Goal: Information Seeking & Learning: Find specific fact

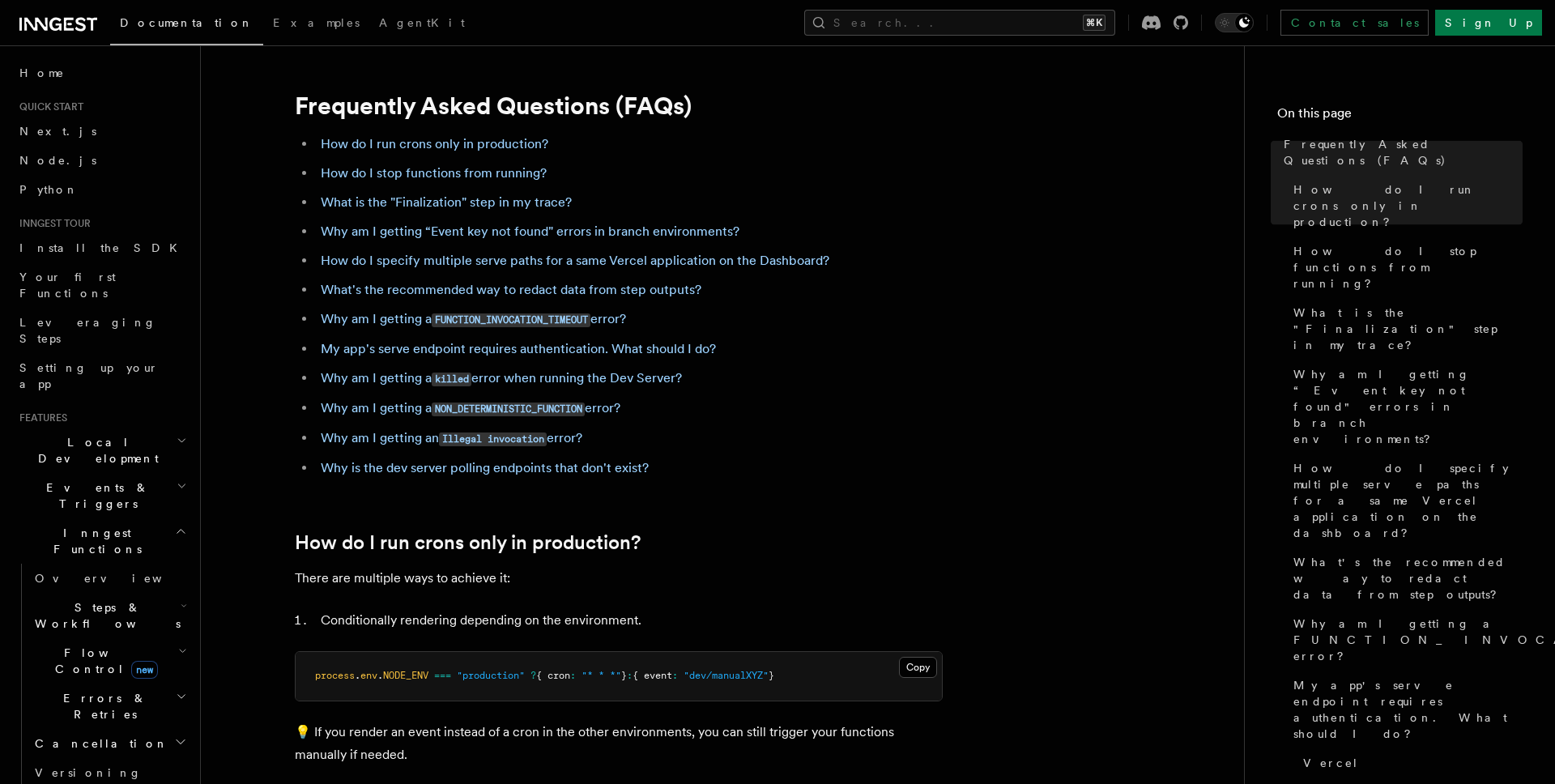
scroll to position [1314, 0]
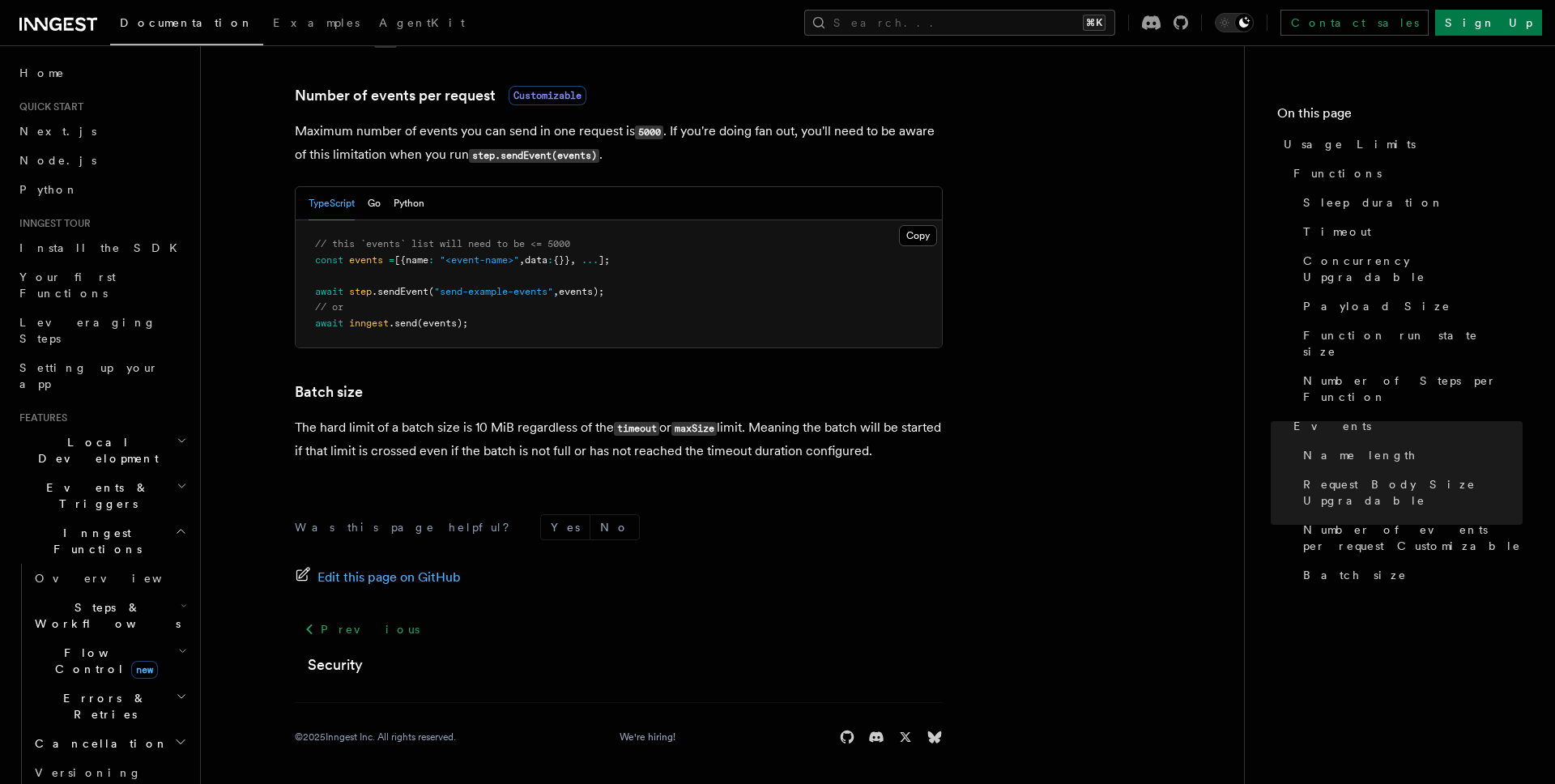
scroll to position [400, 0]
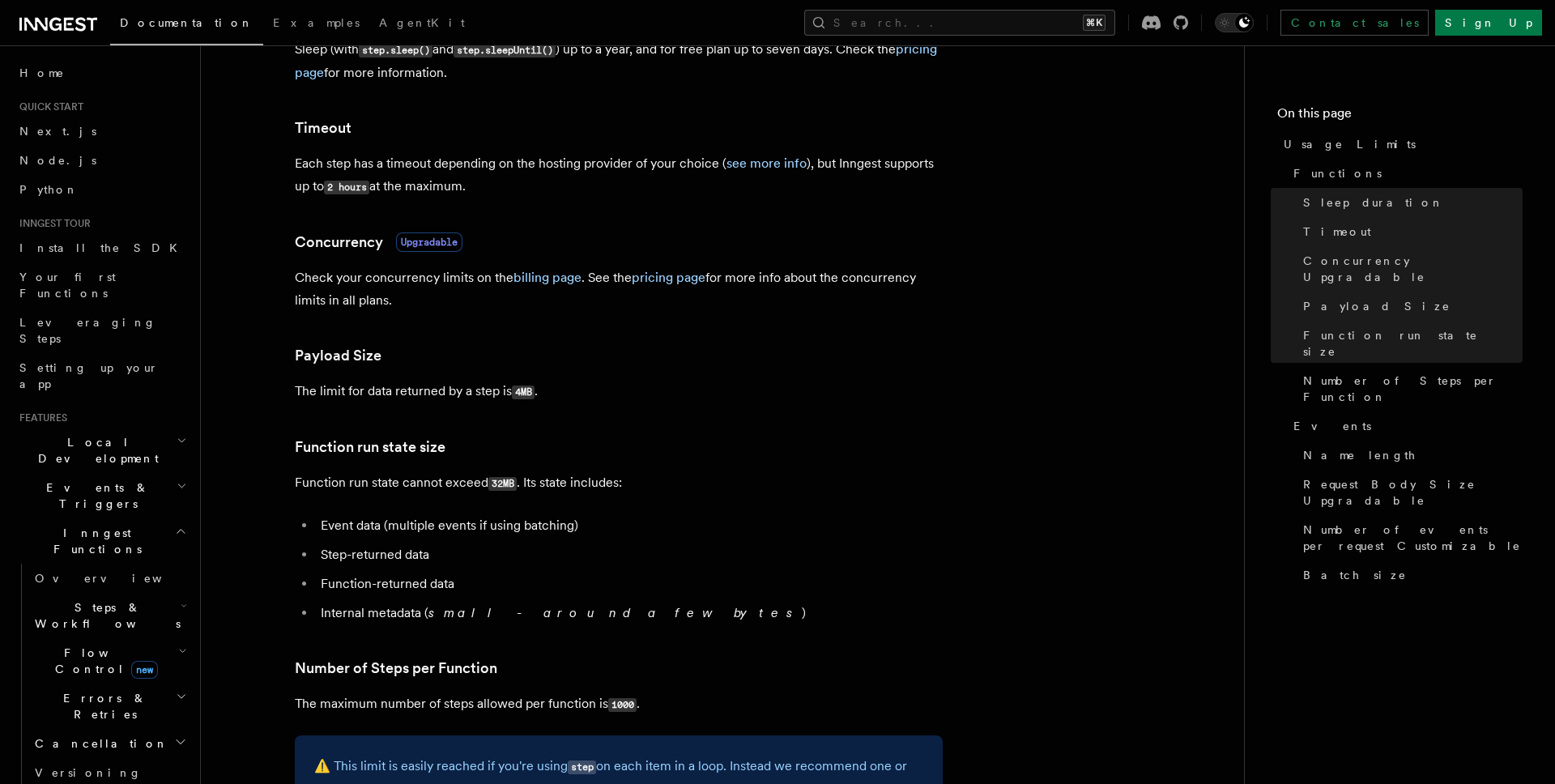
click at [352, 397] on p "The limit for data returned by a step is 4MB ." at bounding box center [618, 392] width 648 height 24
copy article "The limit for data returned by a step is 4MB ."
